Goal: Task Accomplishment & Management: Use online tool/utility

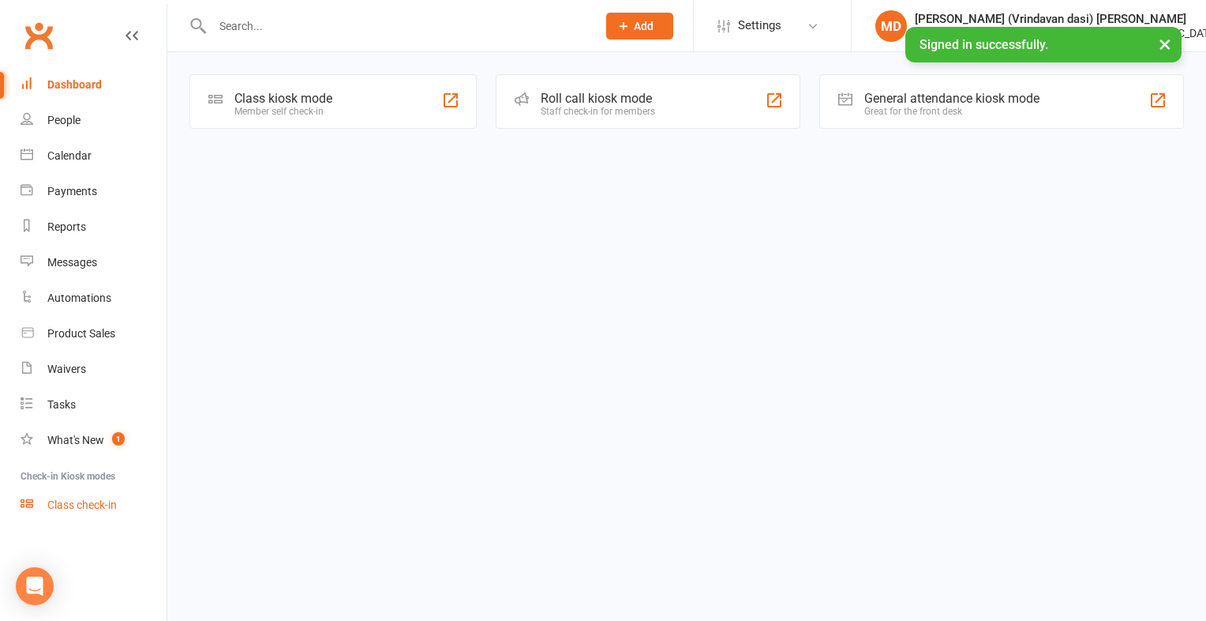
click at [103, 507] on div "Class check-in" at bounding box center [81, 504] width 69 height 13
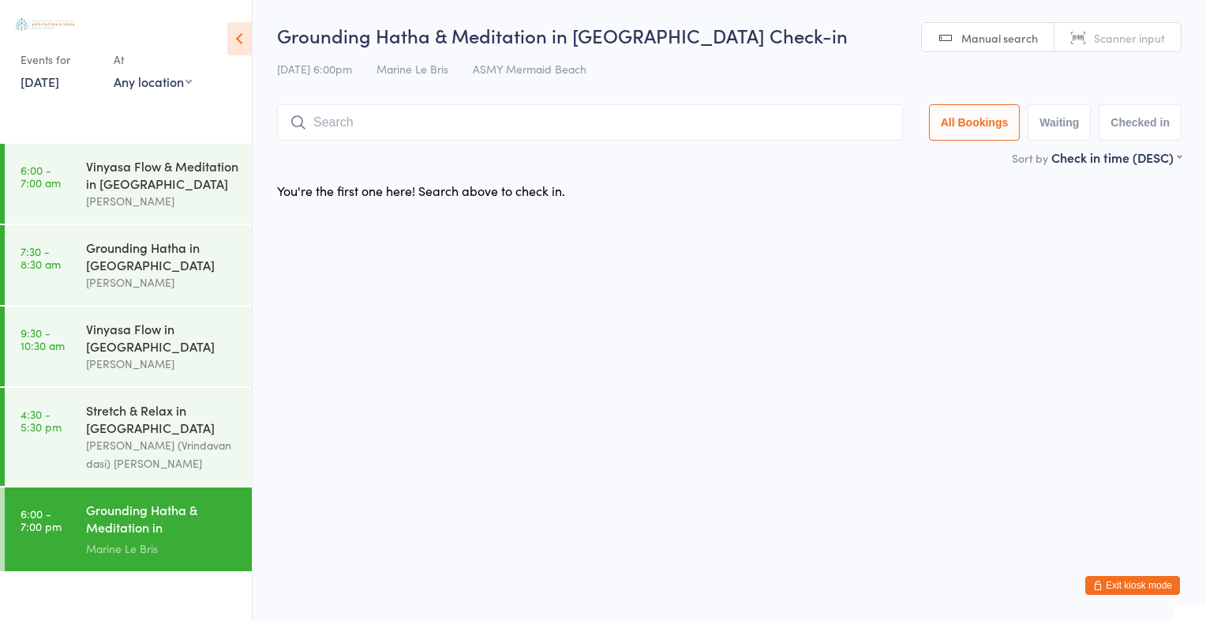
click at [1124, 32] on span "Scanner input" at bounding box center [1129, 38] width 71 height 16
type input "2743"
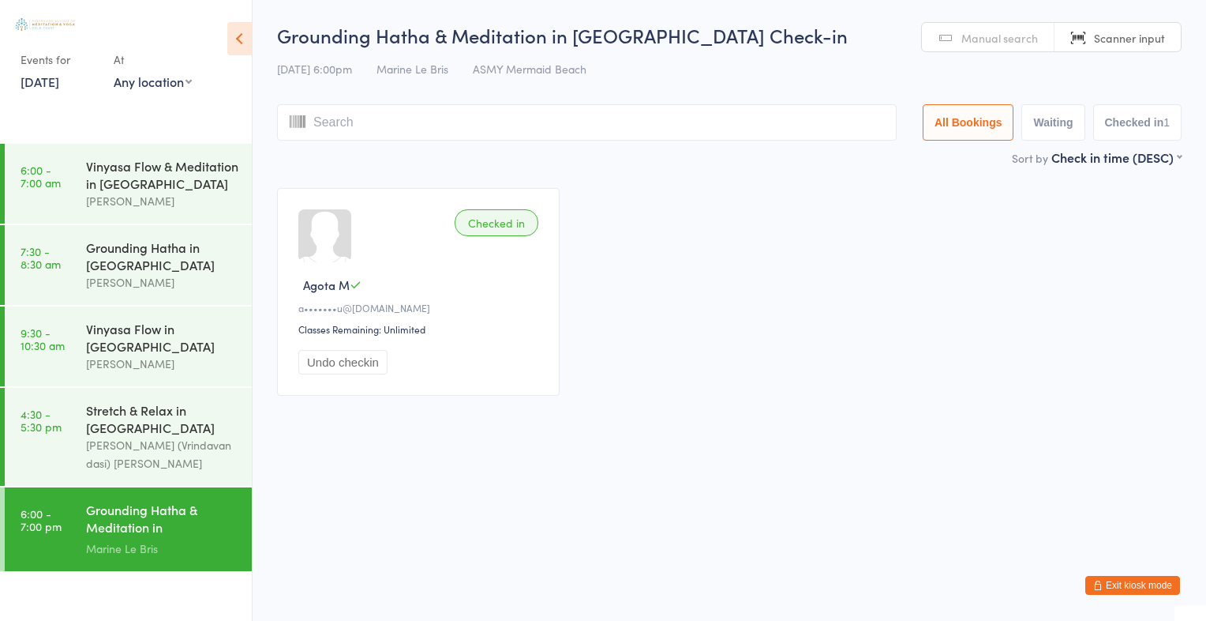
click at [343, 128] on input "search" at bounding box center [587, 122] width 620 height 36
type input "al"
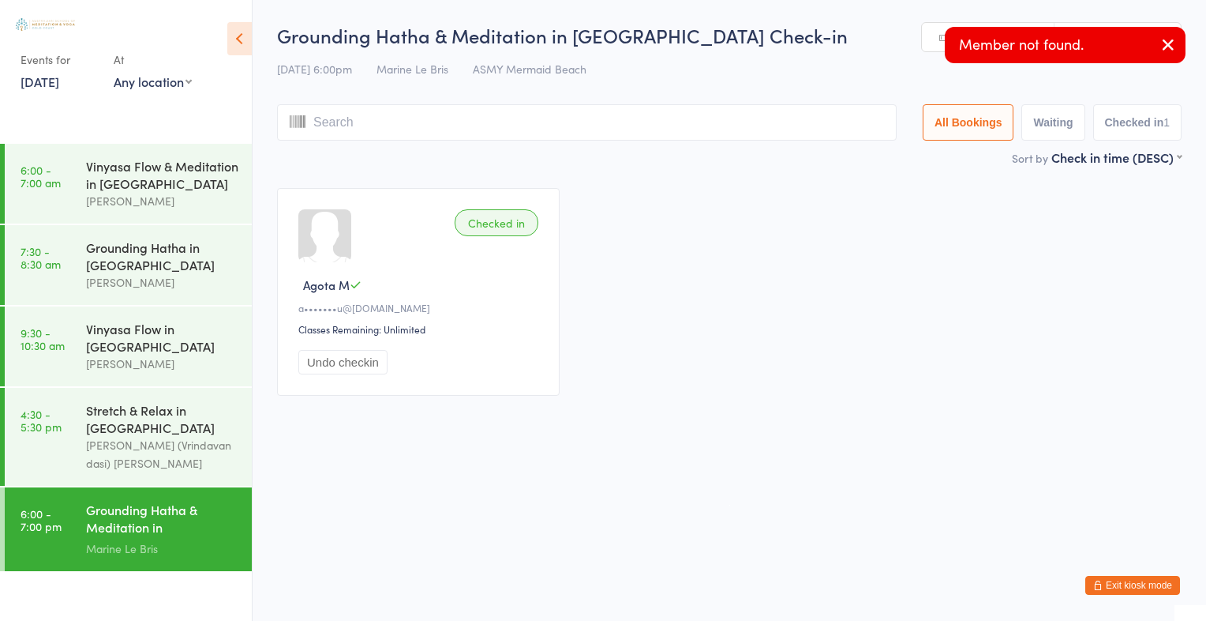
type input "l"
click at [1172, 39] on icon "button" at bounding box center [1168, 45] width 19 height 20
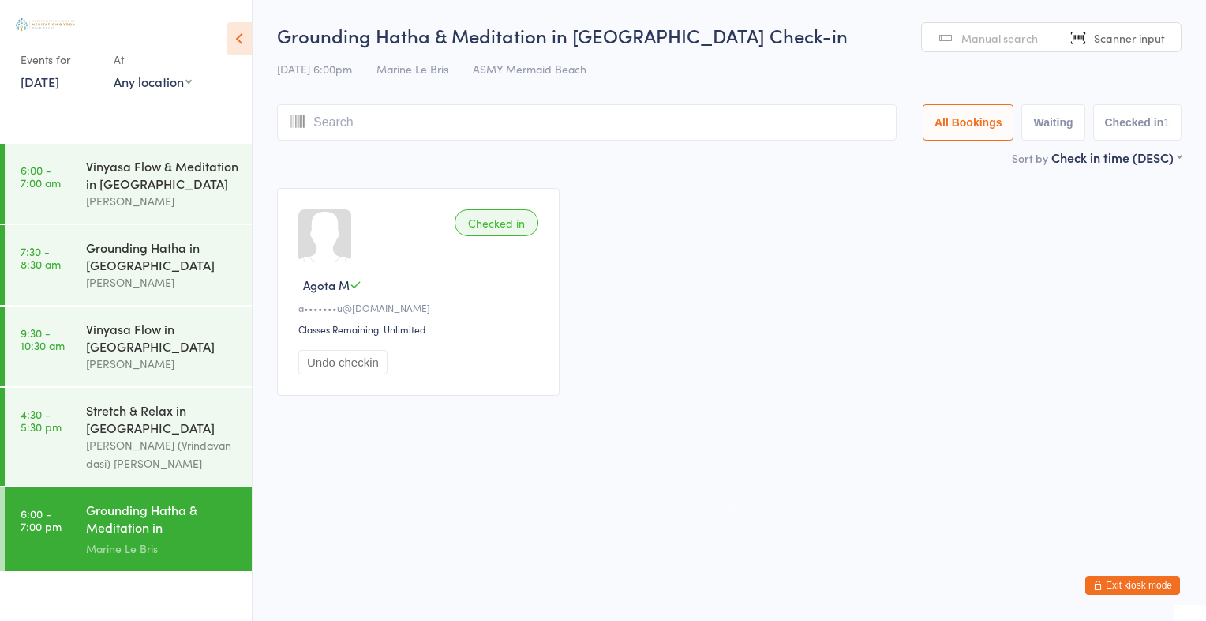
click at [992, 30] on span "Manual search" at bounding box center [1000, 38] width 77 height 16
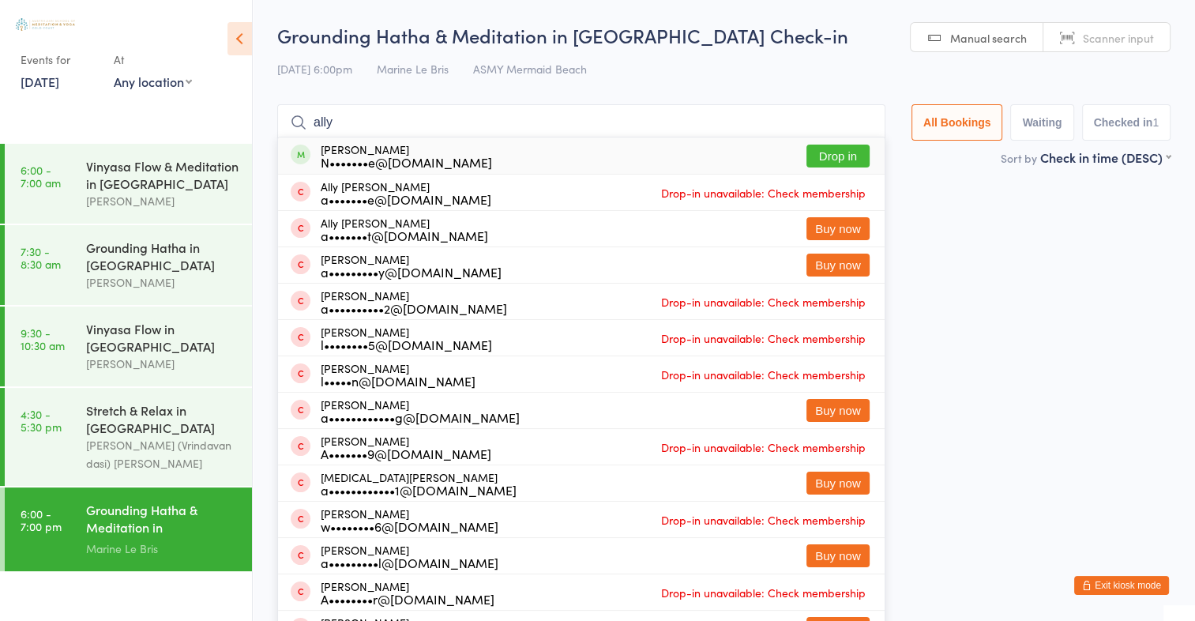
type input "ally"
click at [838, 159] on button "Drop in" at bounding box center [837, 155] width 63 height 23
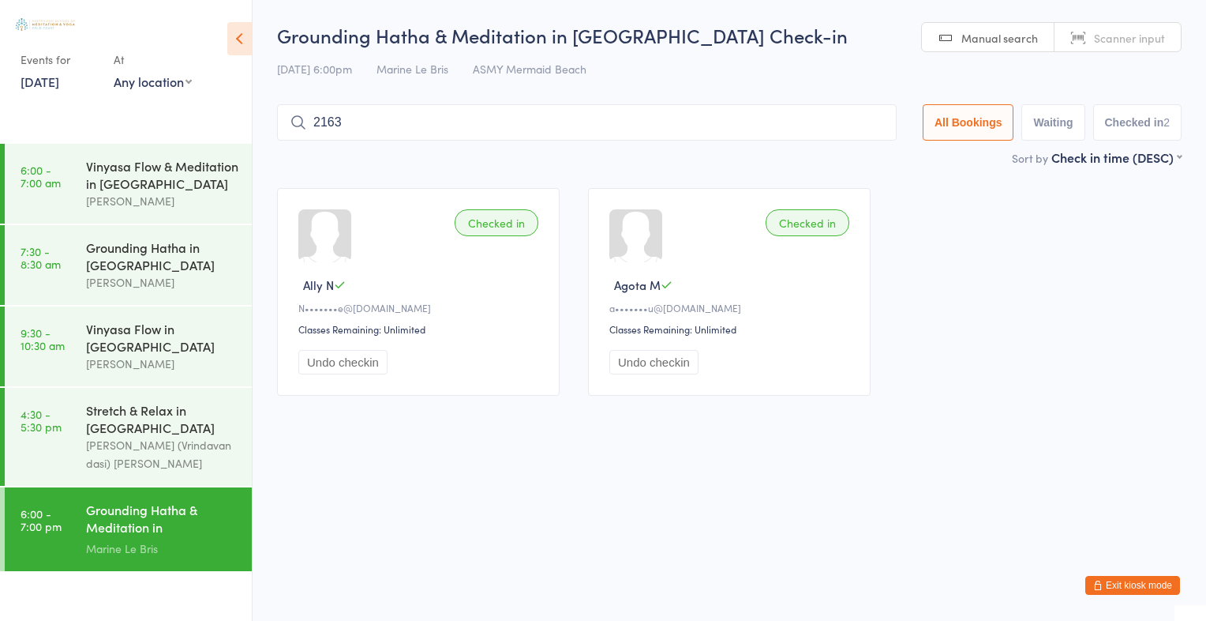
type input "2163"
click at [853, 155] on button "Drop in" at bounding box center [849, 155] width 63 height 23
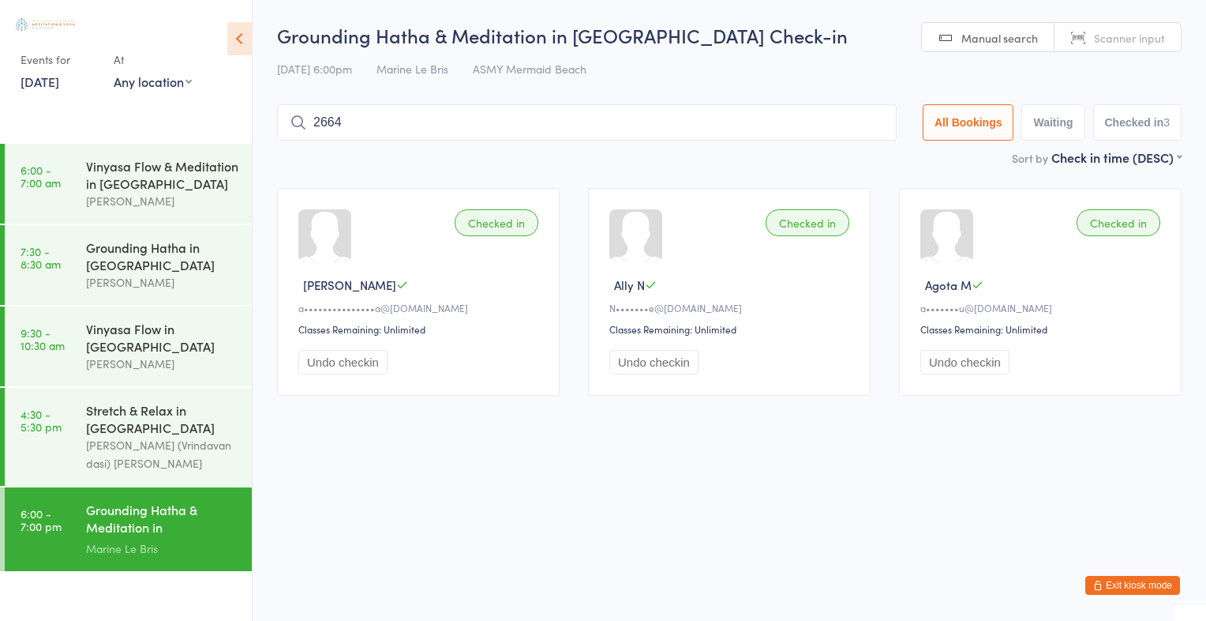
type input "2664"
click at [840, 162] on button "Drop in" at bounding box center [849, 155] width 63 height 23
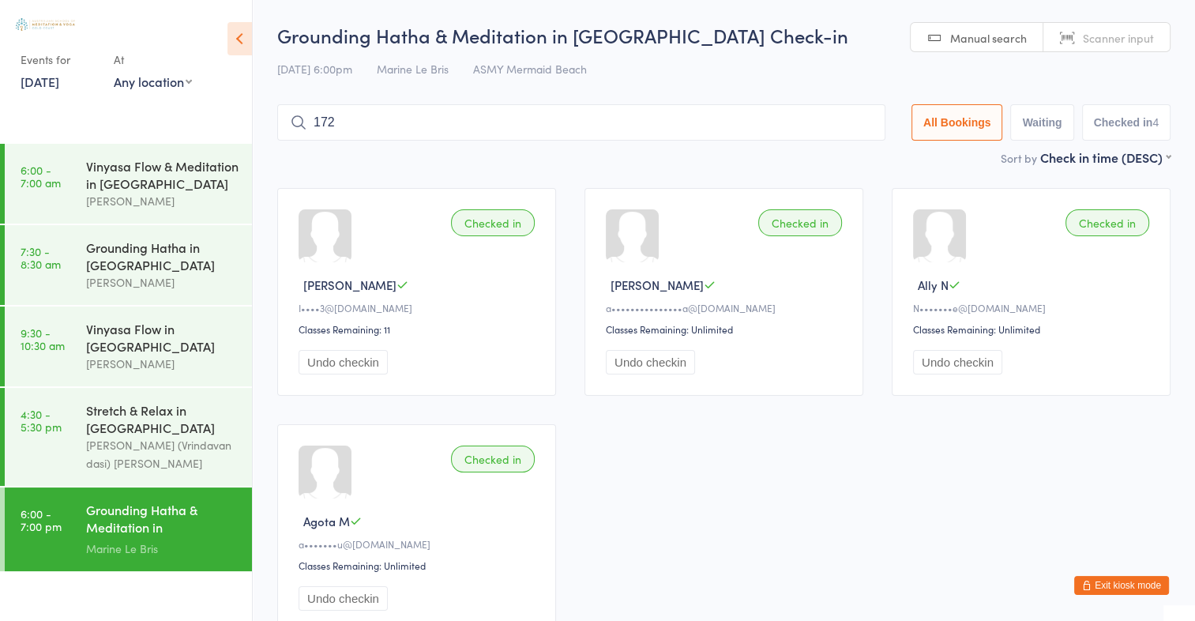
type input "1726"
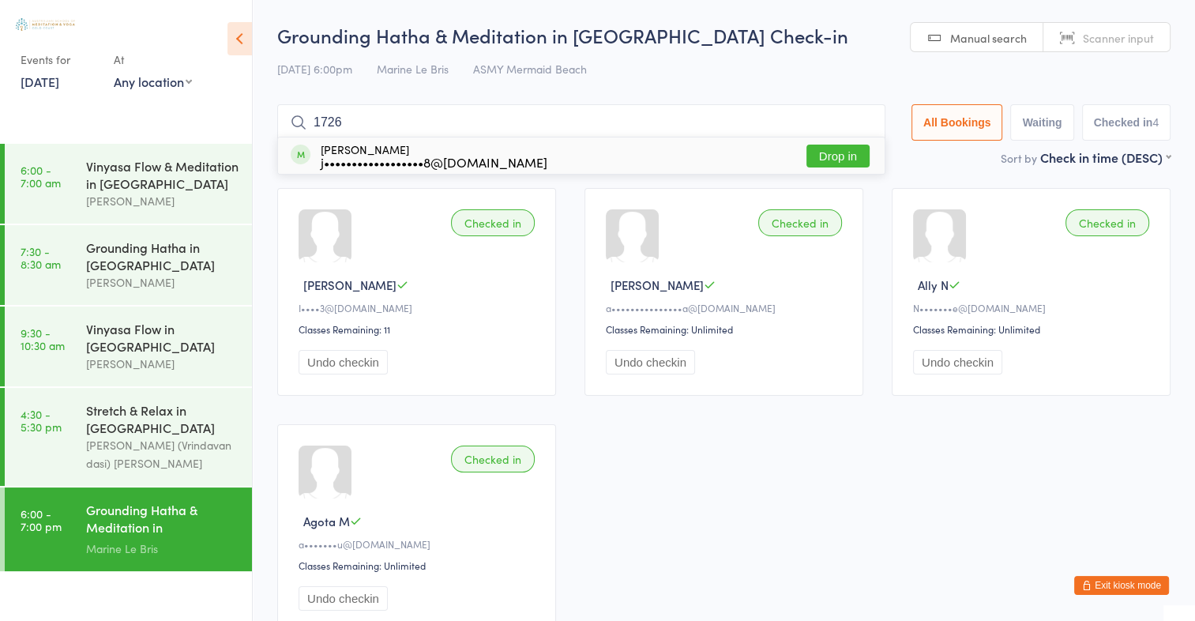
click at [850, 156] on button "Drop in" at bounding box center [837, 155] width 63 height 23
